Goal: Information Seeking & Learning: Learn about a topic

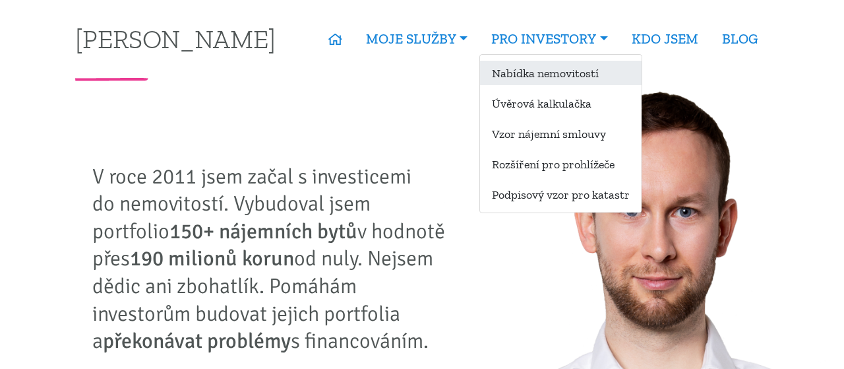
click at [552, 78] on link "Nabídka nemovitostí" at bounding box center [561, 73] width 162 height 24
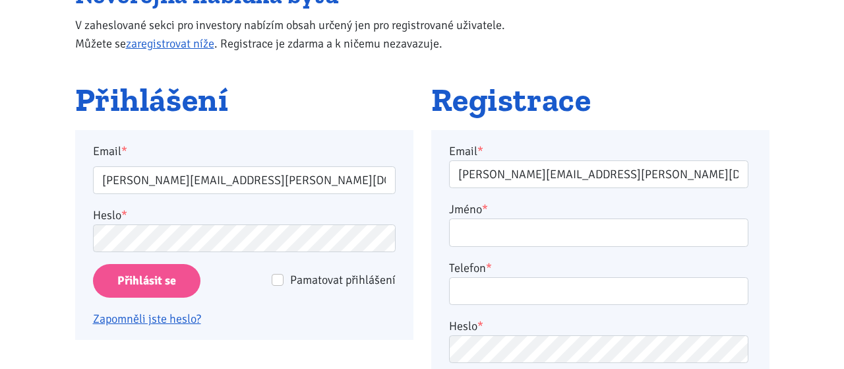
scroll to position [183, 0]
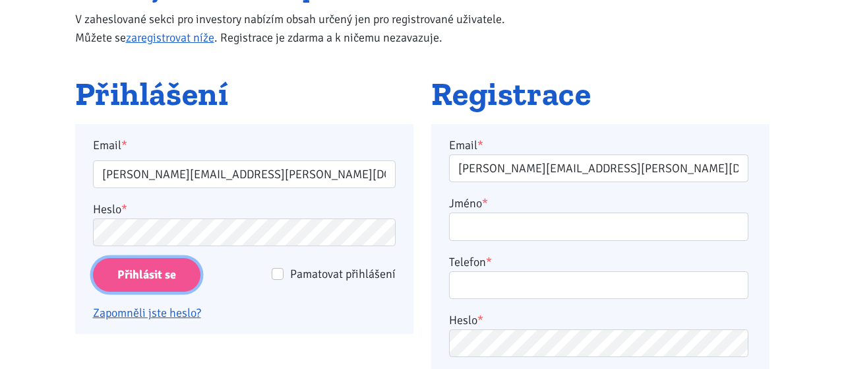
click at [173, 270] on input "Přihlásit se" at bounding box center [146, 275] width 107 height 34
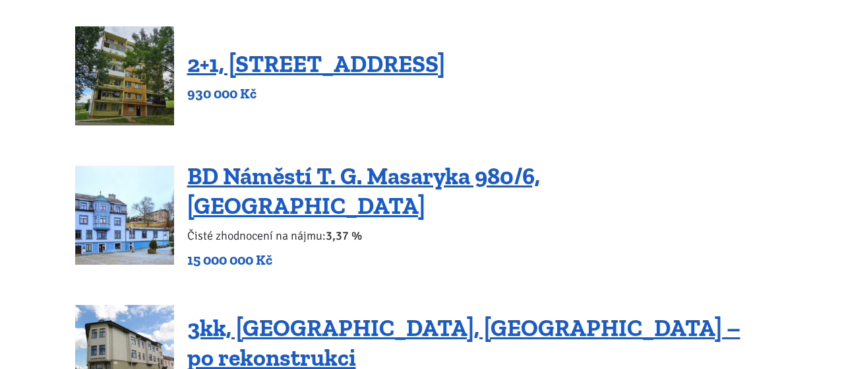
scroll to position [365, 0]
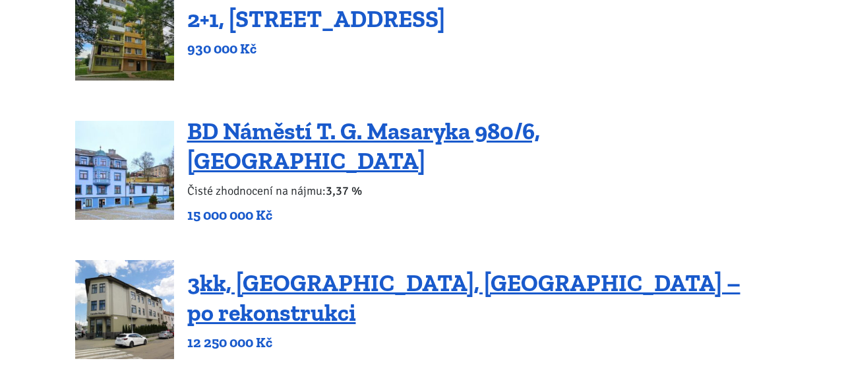
click at [370, 19] on link "2+1, Nová výstavba 201, Obrnice" at bounding box center [316, 19] width 258 height 28
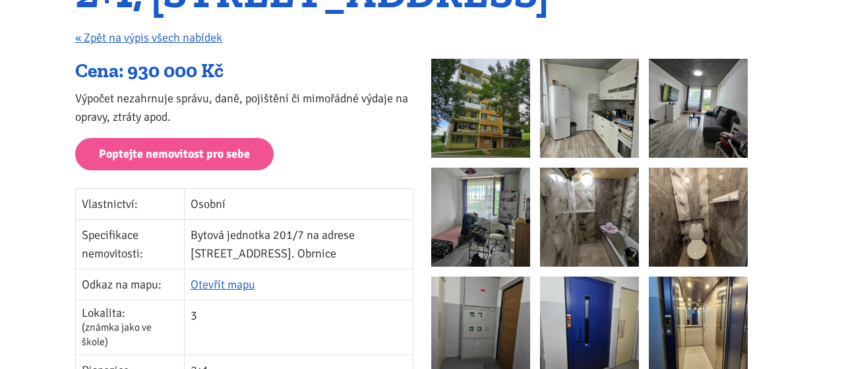
scroll to position [183, 0]
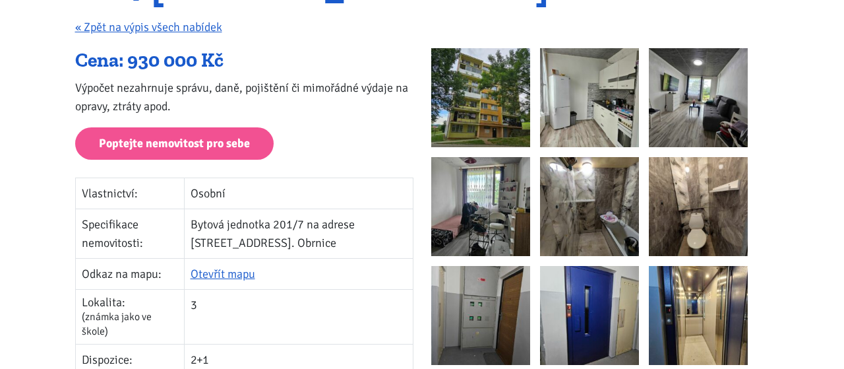
click at [509, 98] on img at bounding box center [480, 97] width 99 height 99
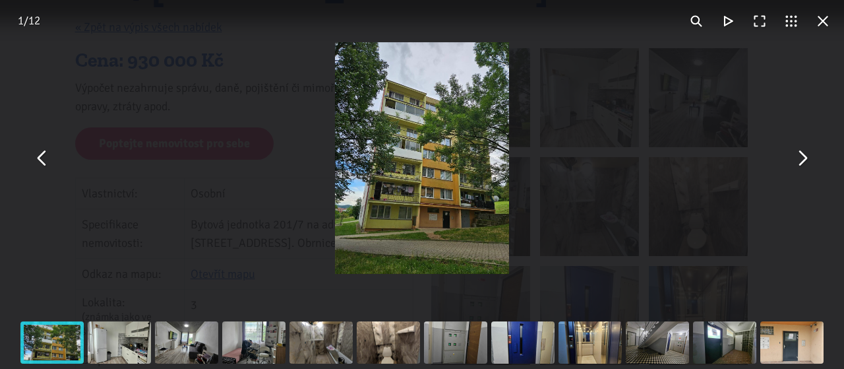
click at [805, 164] on button "You can close this modal content with the ESC key" at bounding box center [802, 158] width 32 height 32
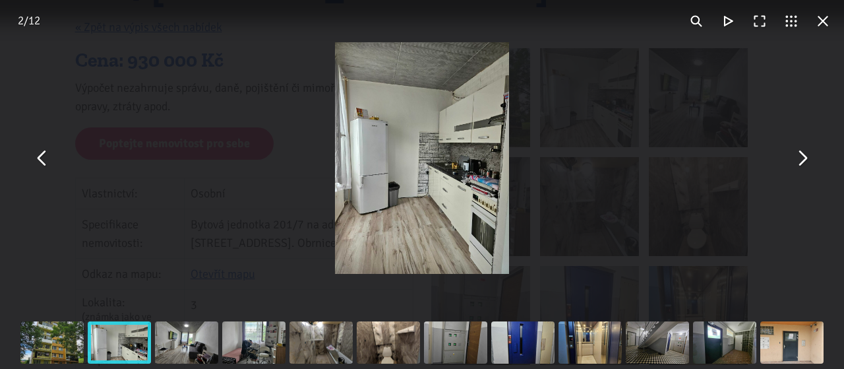
click at [806, 165] on button "You can close this modal content with the ESC key" at bounding box center [802, 158] width 32 height 32
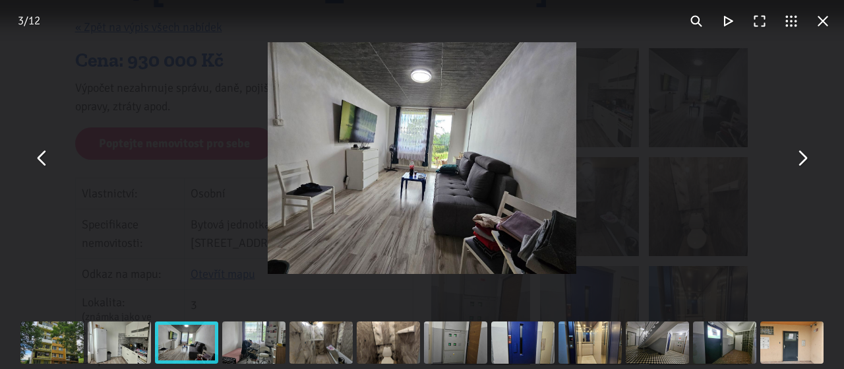
click at [808, 165] on button "You can close this modal content with the ESC key" at bounding box center [802, 158] width 32 height 32
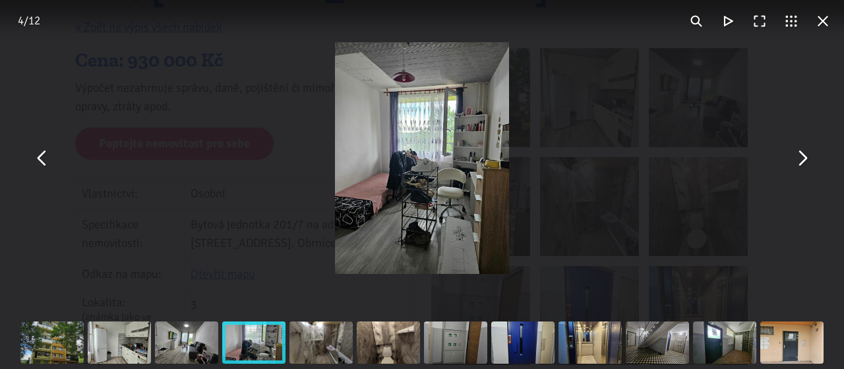
click at [808, 165] on button "You can close this modal content with the ESC key" at bounding box center [802, 158] width 32 height 32
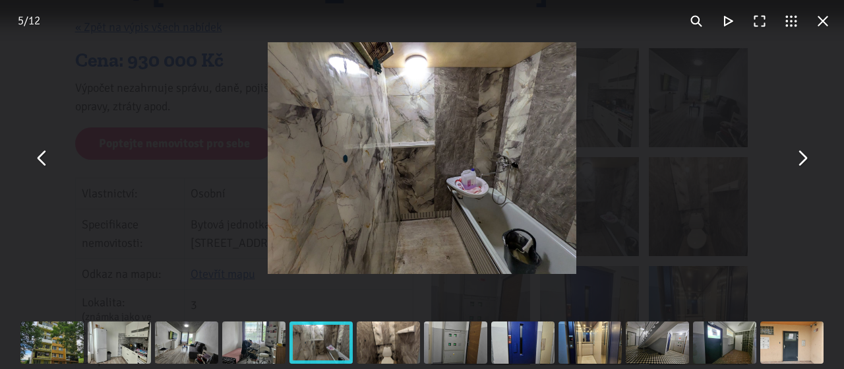
click at [809, 165] on button "You can close this modal content with the ESC key" at bounding box center [802, 158] width 32 height 32
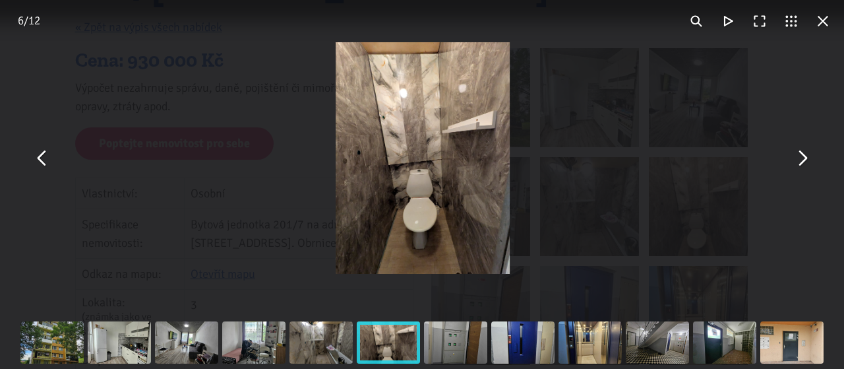
click at [809, 165] on button "You can close this modal content with the ESC key" at bounding box center [802, 158] width 32 height 32
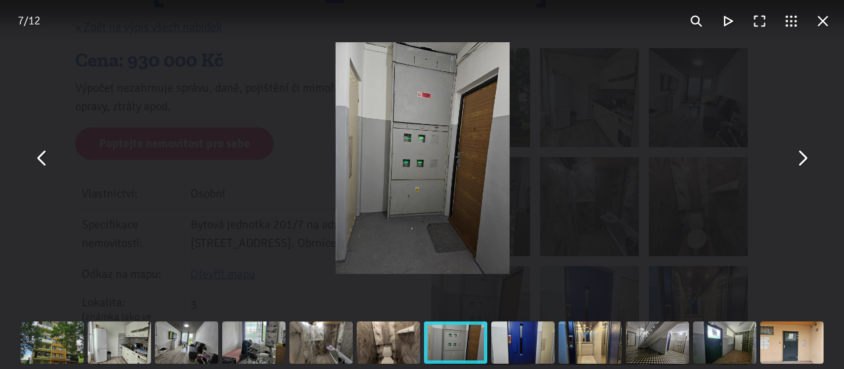
click at [823, 18] on button "You can close this modal content with the ESC key" at bounding box center [823, 21] width 32 height 32
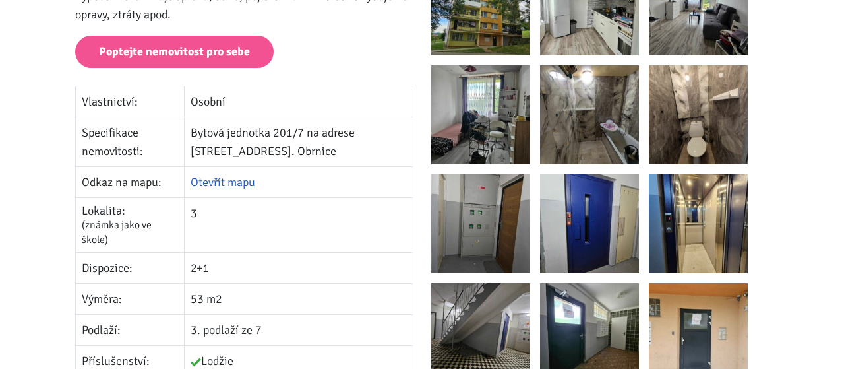
scroll to position [274, 0]
drag, startPoint x: 363, startPoint y: 130, endPoint x: 260, endPoint y: 160, distance: 107.2
click at [260, 160] on td "Bytová jednotka 201/7 na adrese [STREET_ADDRESS]. Obrnice" at bounding box center [298, 141] width 229 height 49
copy td "Nová výstavba 201"
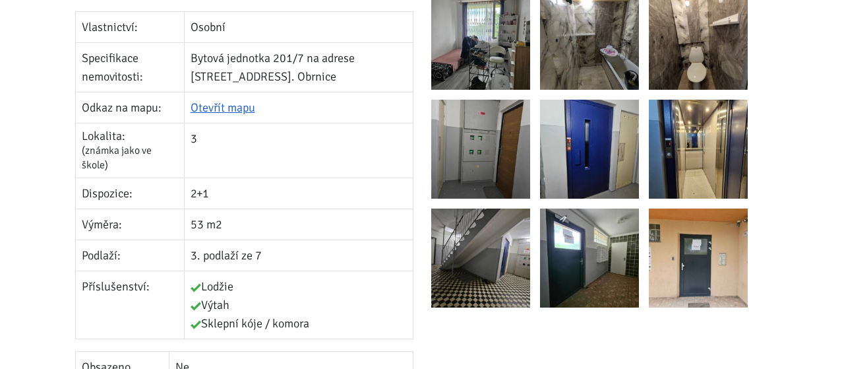
scroll to position [0, 0]
